Goal: Check status: Check status

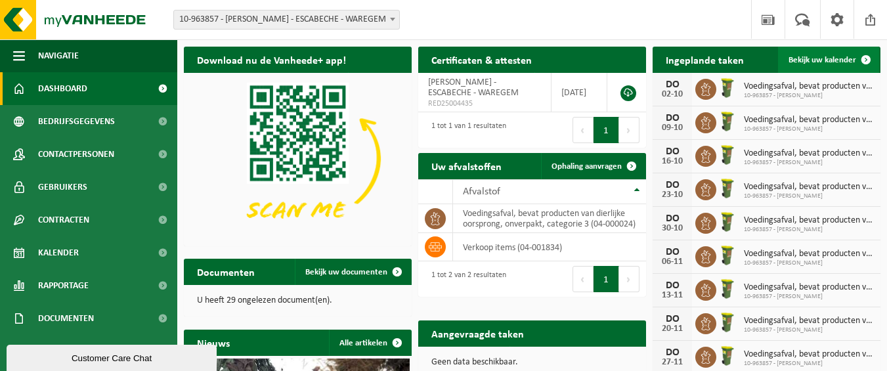
click at [843, 57] on span "Bekijk uw kalender" at bounding box center [823, 60] width 68 height 9
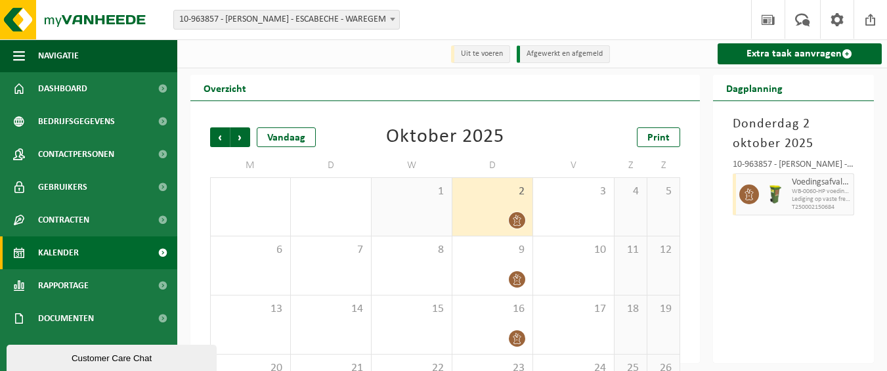
click at [516, 219] on icon at bounding box center [518, 220] width 8 height 11
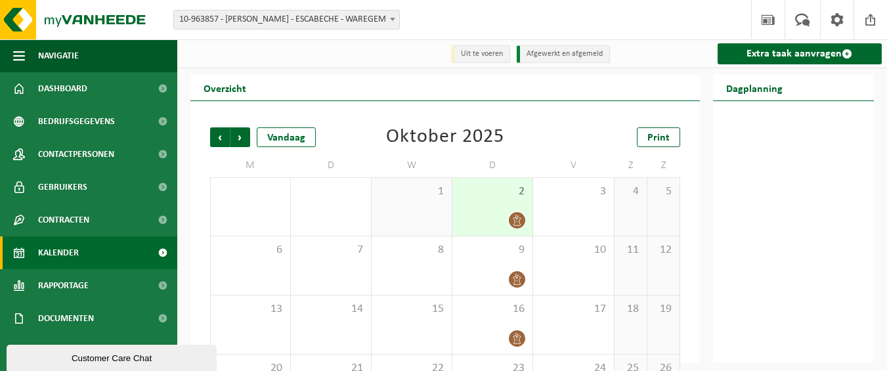
click at [510, 225] on span at bounding box center [517, 220] width 16 height 16
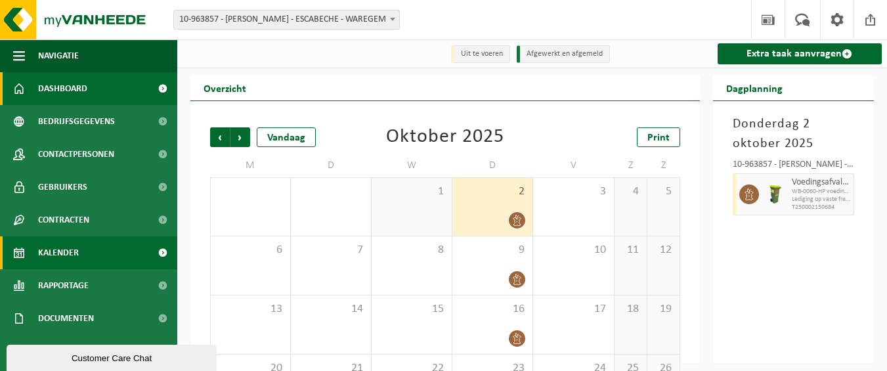
click at [89, 93] on link "Dashboard" at bounding box center [88, 88] width 177 height 33
